Goal: Navigation & Orientation: Find specific page/section

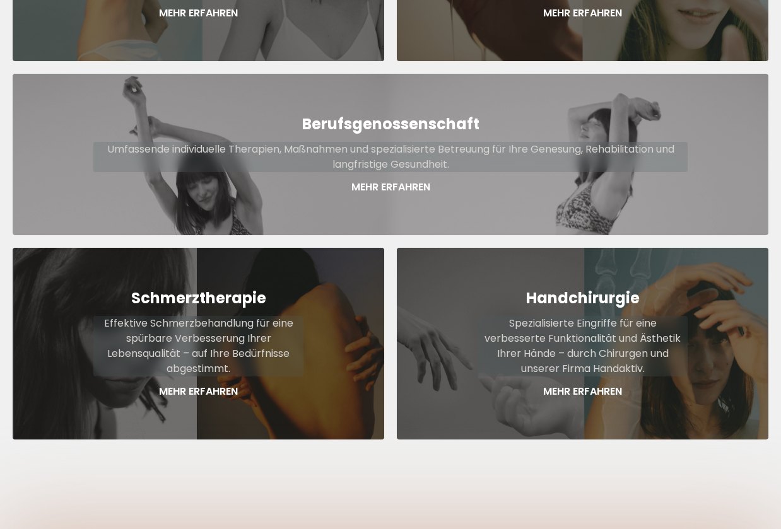
scroll to position [686, 0]
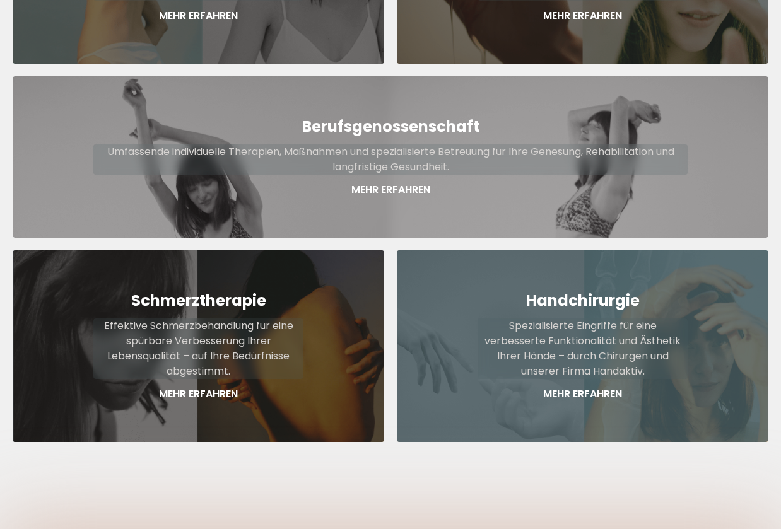
click at [559, 387] on p "Mehr Erfahren" at bounding box center [582, 394] width 210 height 15
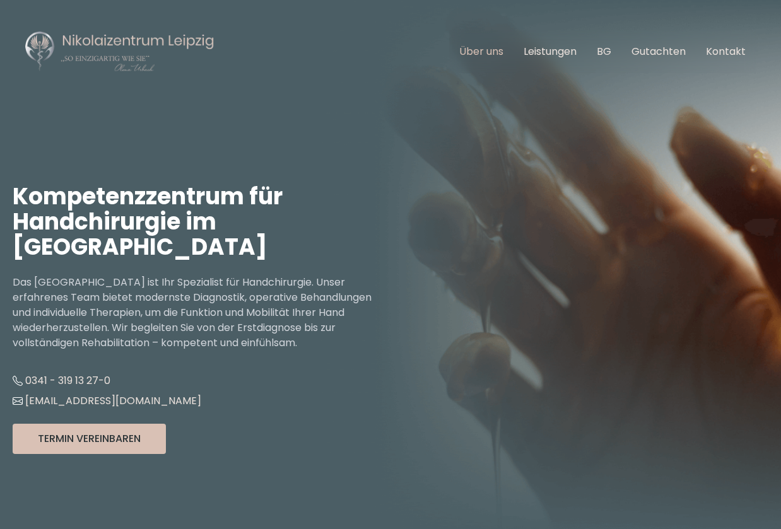
click at [493, 48] on link "Über uns" at bounding box center [481, 51] width 44 height 15
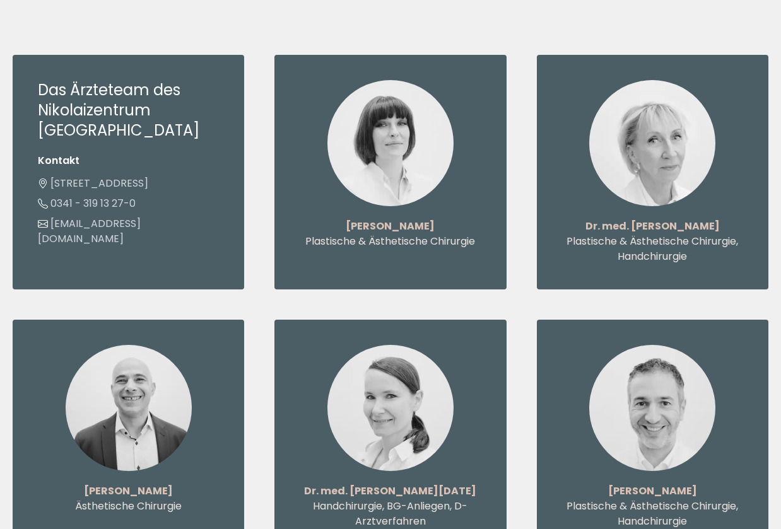
scroll to position [1352, 0]
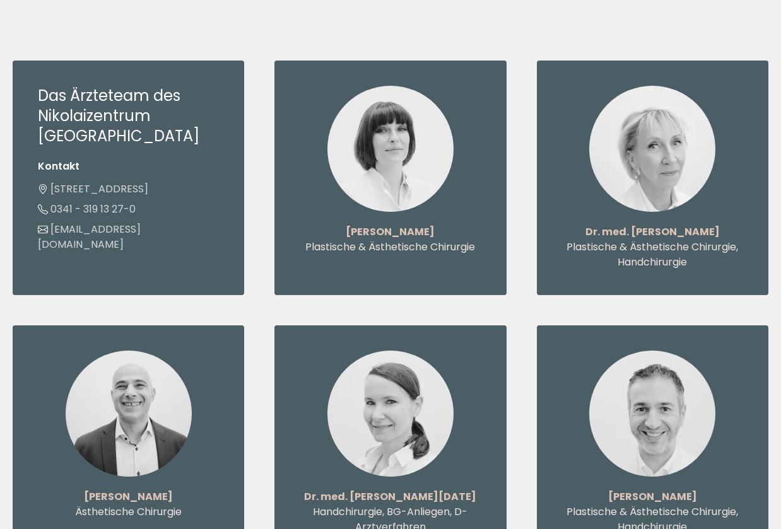
click at [658, 132] on img at bounding box center [652, 149] width 126 height 126
click at [657, 240] on p "Plastische & Ästhetische Chirurgie, Handchirurgie" at bounding box center [652, 255] width 181 height 30
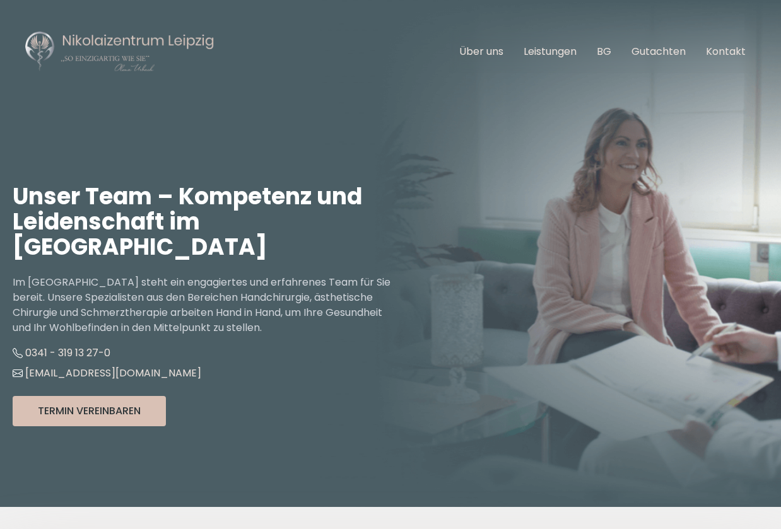
scroll to position [0, 0]
click at [566, 52] on link "Leistungen" at bounding box center [549, 51] width 53 height 15
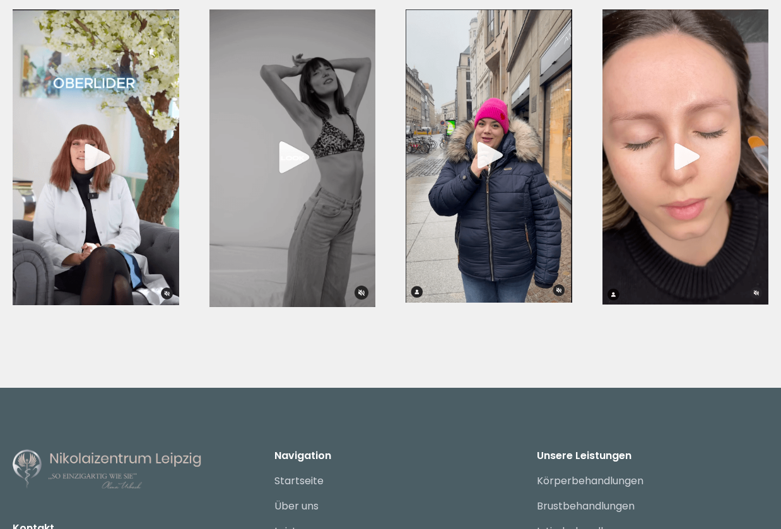
scroll to position [4576, 0]
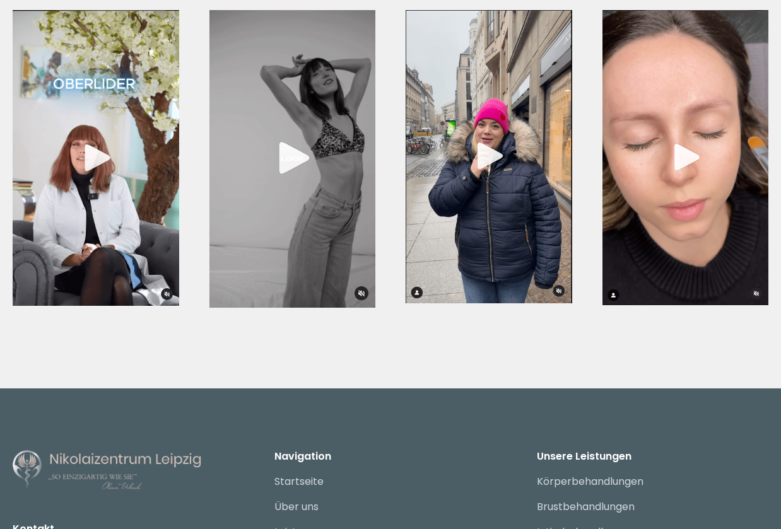
click at [484, 95] on img at bounding box center [489, 156] width 166 height 293
